Goal: Information Seeking & Learning: Learn about a topic

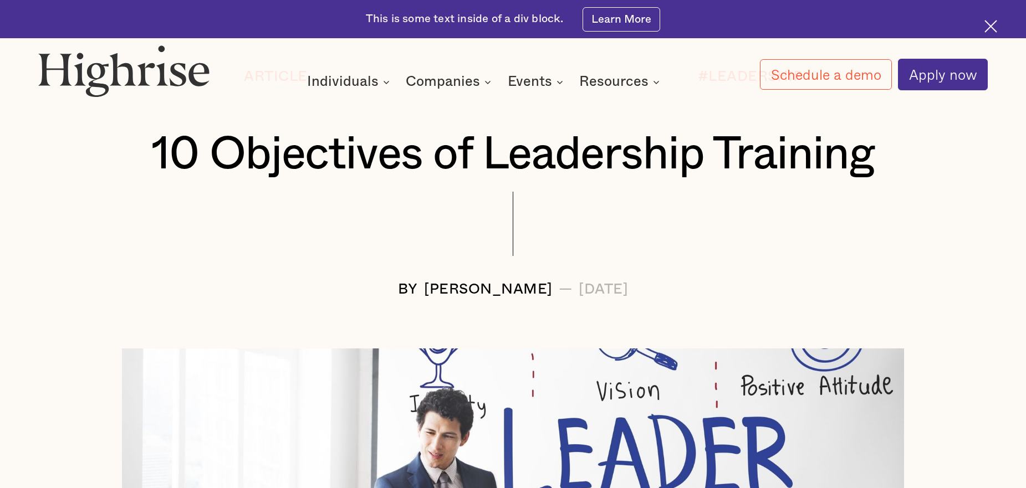
scroll to position [277, 0]
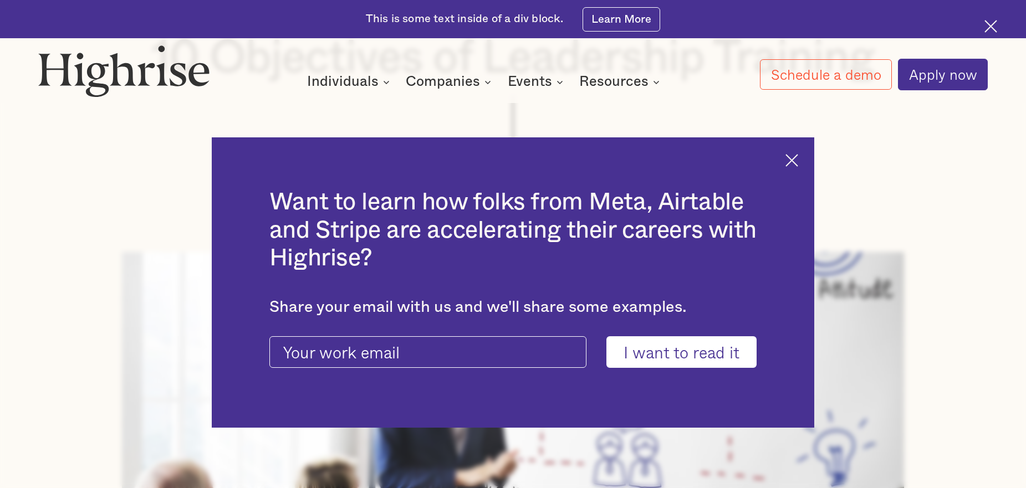
click at [798, 158] on img at bounding box center [791, 160] width 13 height 13
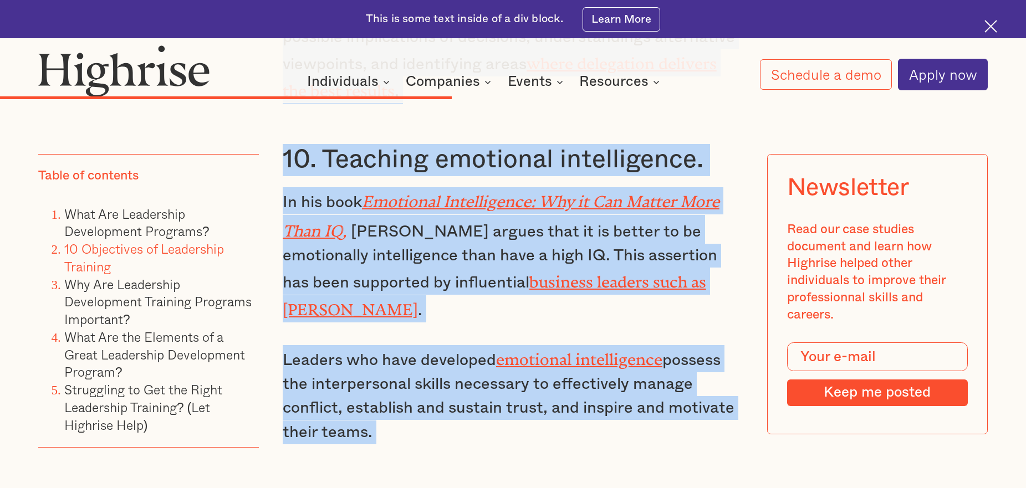
scroll to position [5561, 0]
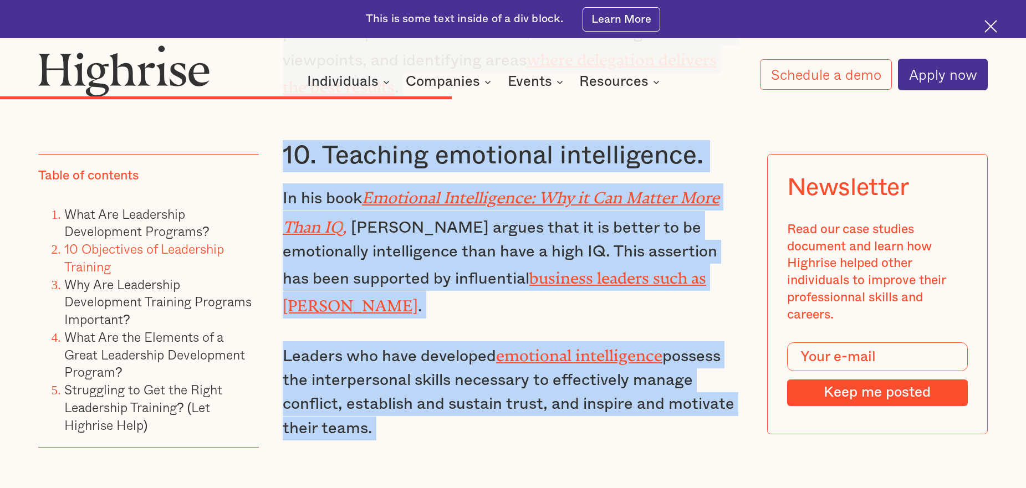
drag, startPoint x: 283, startPoint y: 202, endPoint x: 488, endPoint y: 338, distance: 246.2
copy div "10 Objectives of Leadership Training Leadership training can have several very …"
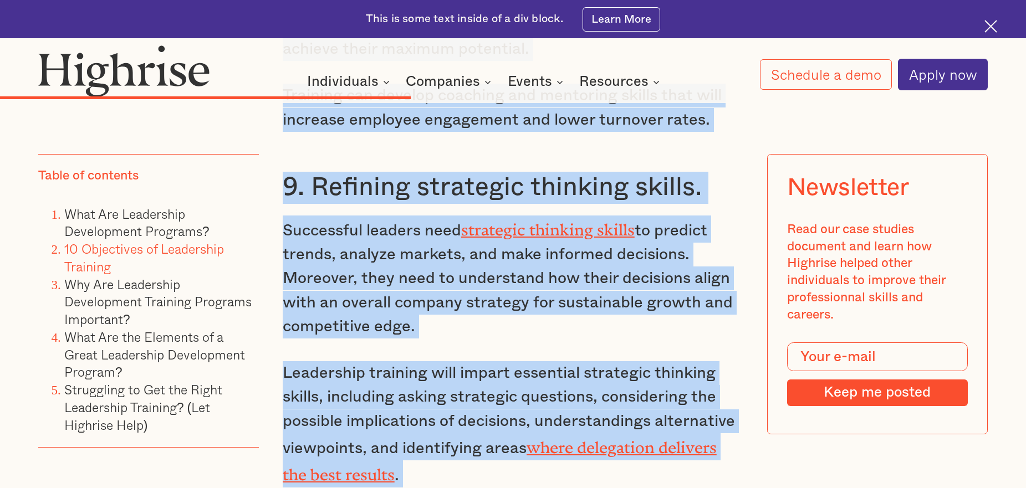
scroll to position [5007, 0]
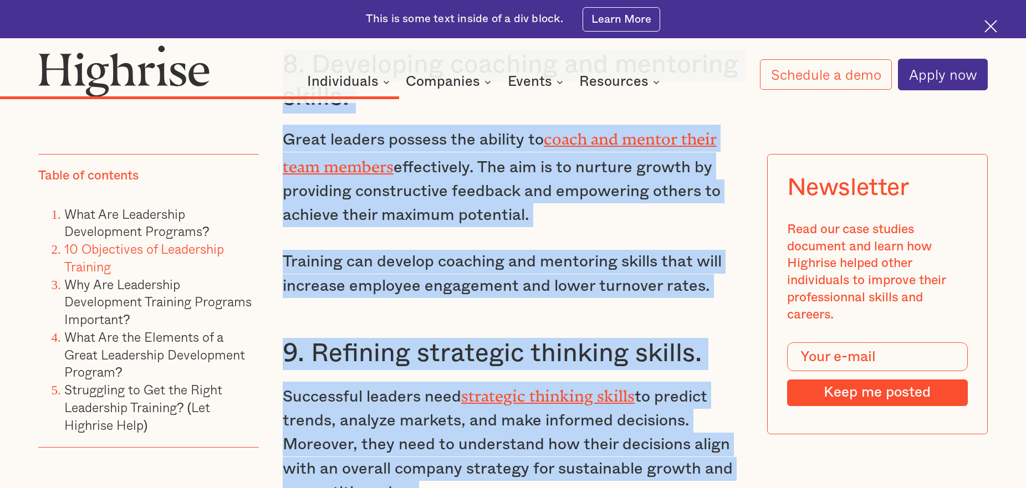
drag, startPoint x: 729, startPoint y: 267, endPoint x: 715, endPoint y: 272, distance: 14.7
click at [729, 338] on h3 "9. Refining strategic thinking skills." at bounding box center [513, 354] width 461 height 32
click at [705, 338] on h3 "9. Refining strategic thinking skills." at bounding box center [513, 354] width 461 height 32
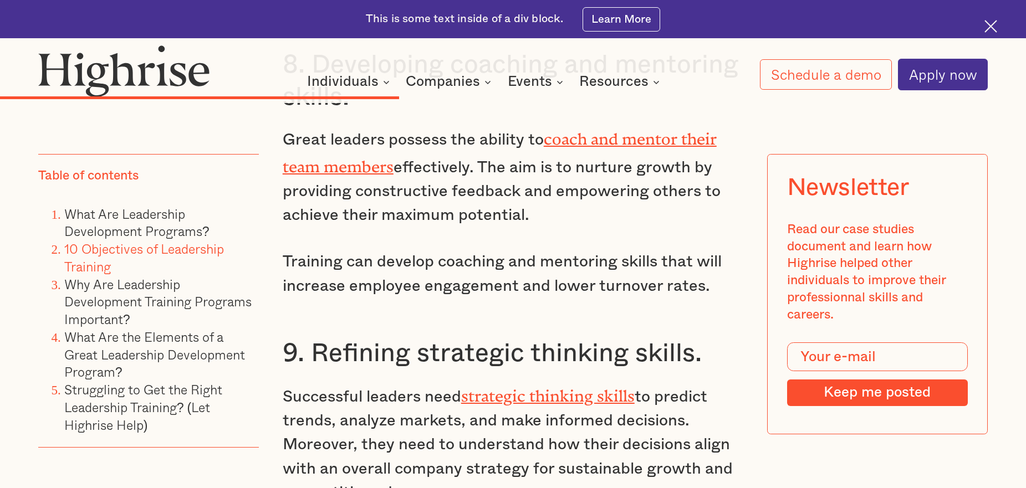
click at [705, 338] on h3 "9. Refining strategic thinking skills." at bounding box center [513, 354] width 461 height 32
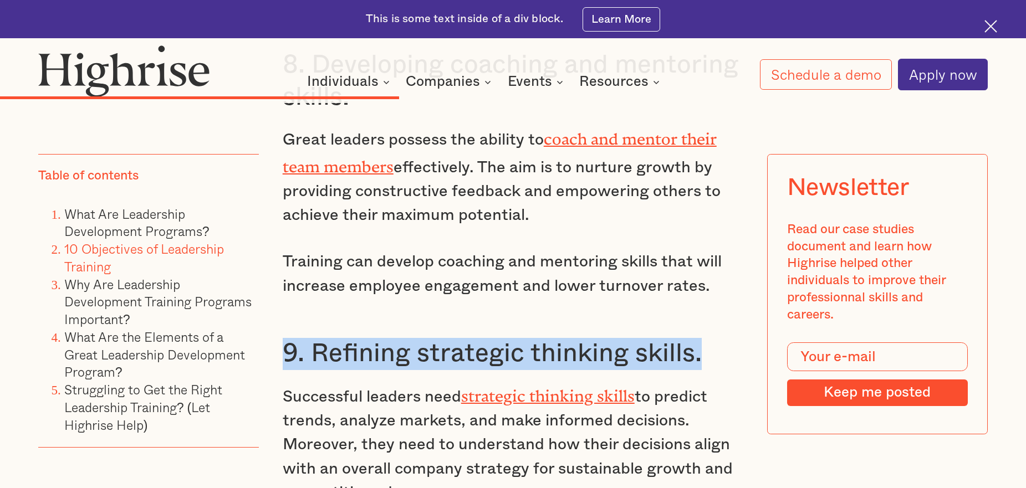
drag, startPoint x: 283, startPoint y: 269, endPoint x: 703, endPoint y: 274, distance: 420.6
click at [703, 338] on h3 "9. Refining strategic thinking skills." at bounding box center [513, 354] width 461 height 32
copy h3 "9. Refining strategic thinking skills."
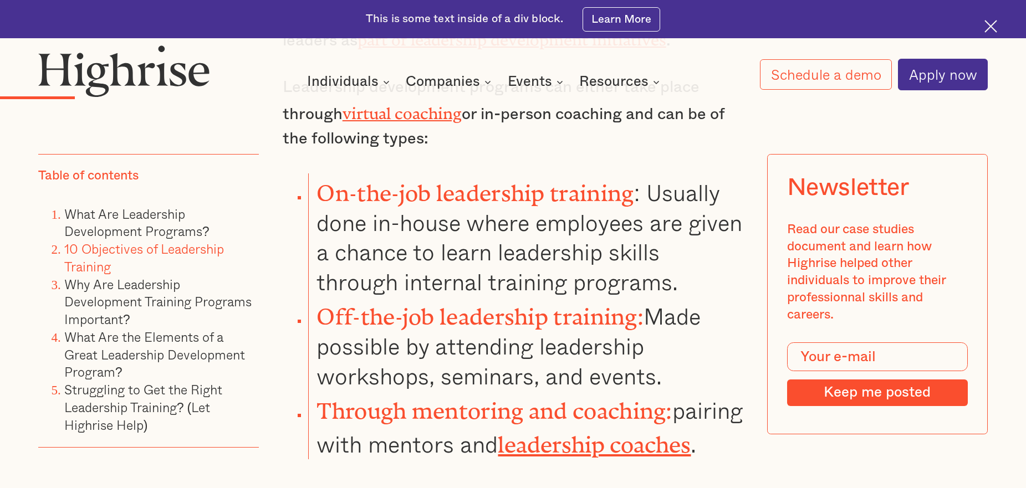
scroll to position [1572, 0]
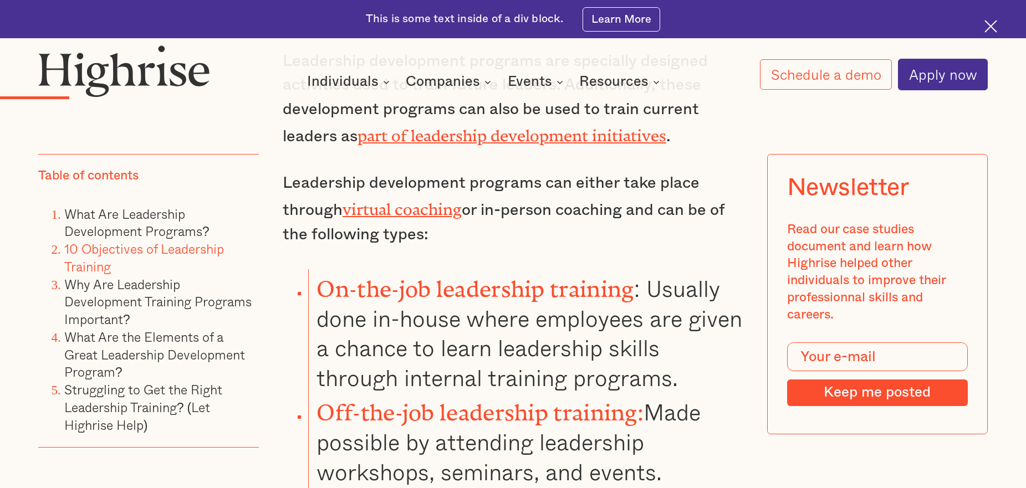
click at [992, 24] on img at bounding box center [990, 26] width 13 height 13
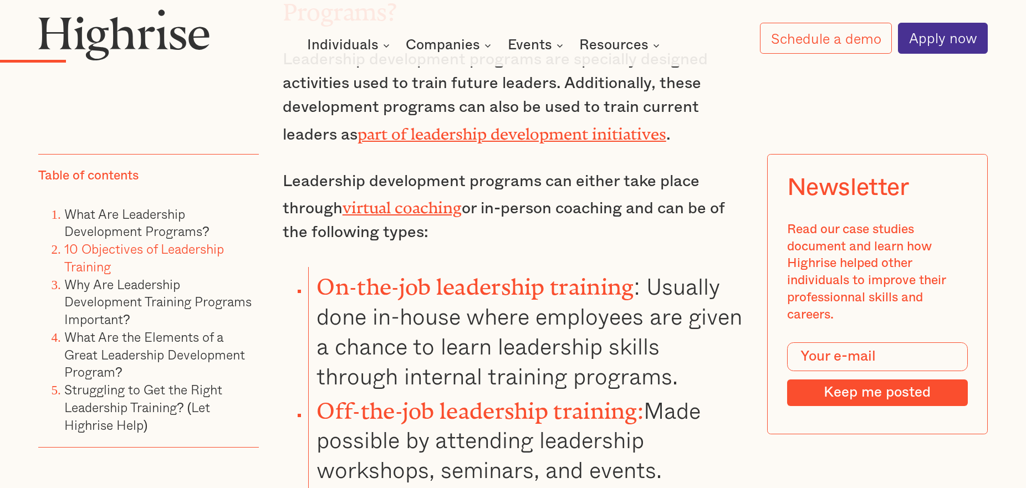
scroll to position [1533, 0]
